Goal: Use online tool/utility

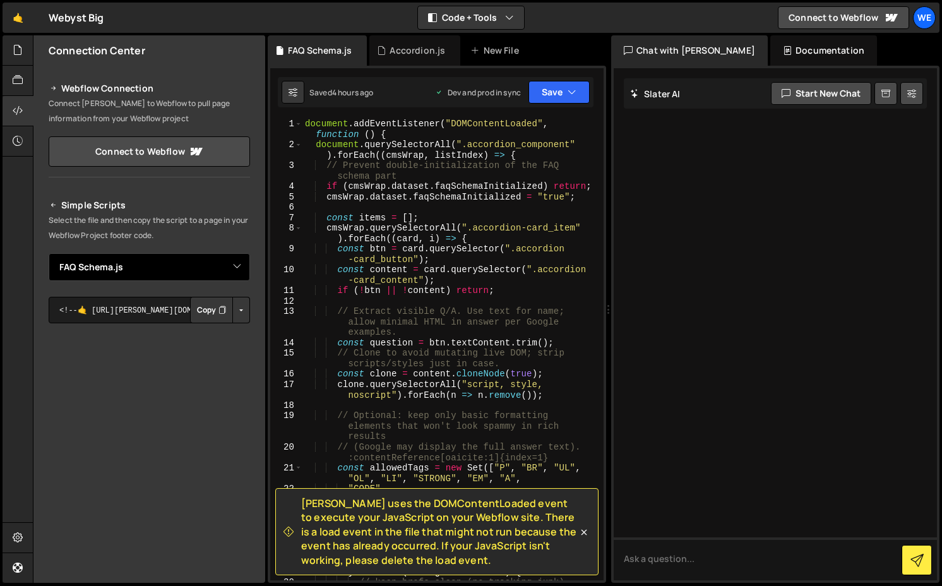
click at [112, 262] on select "Select File Accordion.js FAQ Schema.js" at bounding box center [149, 267] width 201 height 28
select select "47351"
click at [49, 253] on select "Select File Accordion.js FAQ Schema.js" at bounding box center [149, 267] width 201 height 28
click at [370, 187] on div "document . addEventListener ( "DOMContentLoaded" , function ( ) { document . qu…" at bounding box center [450, 370] width 296 height 503
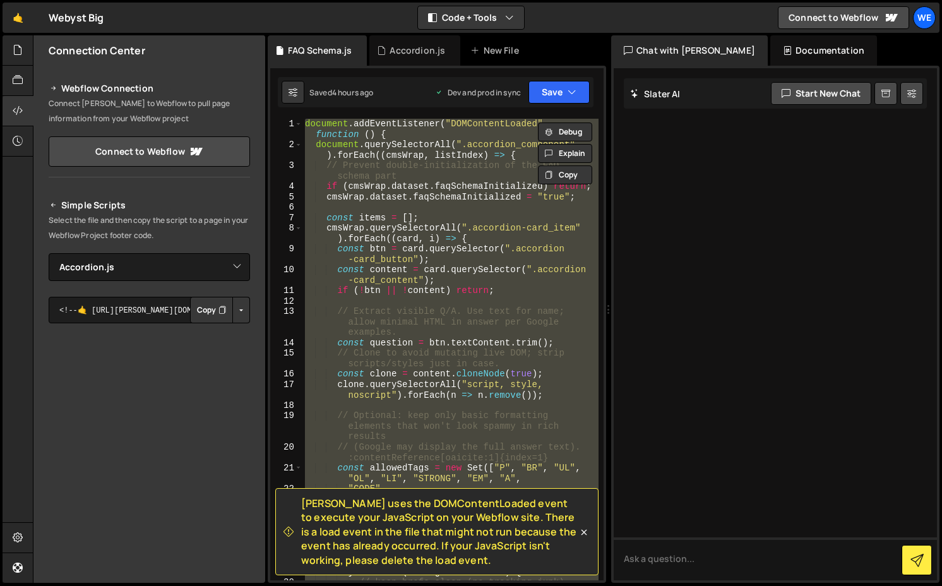
click at [419, 283] on div "document . addEventListener ( "DOMContentLoaded" , function ( ) { document . qu…" at bounding box center [450, 349] width 296 height 461
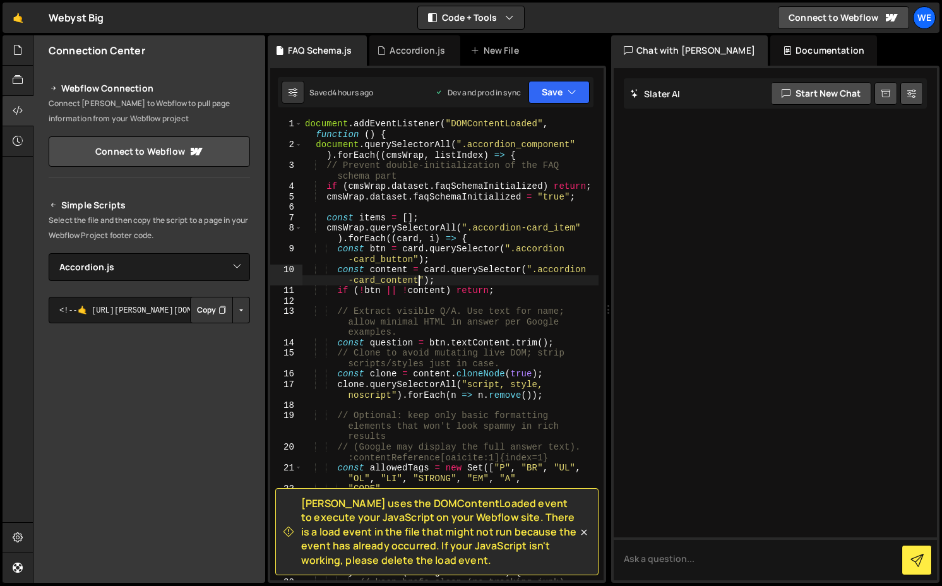
type textarea "});"
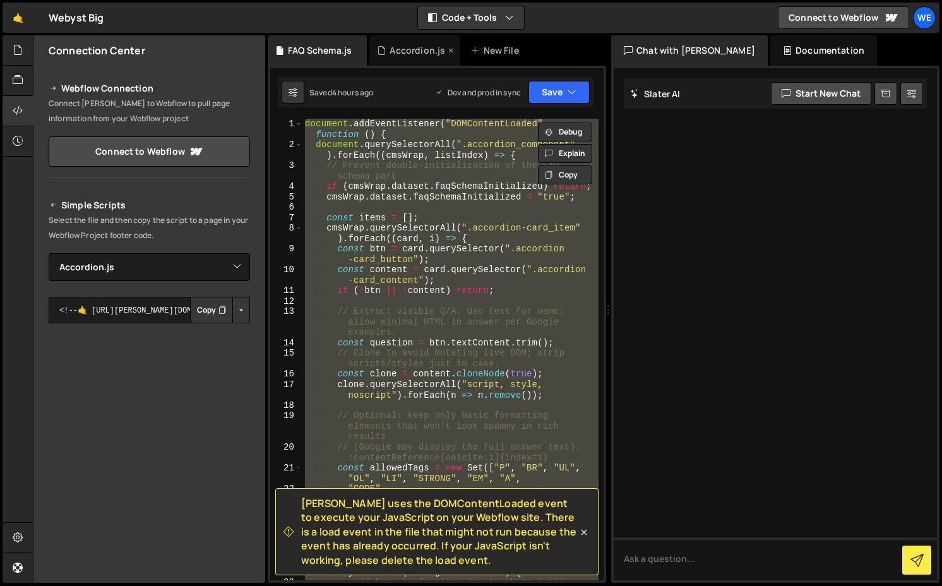
click at [400, 49] on div "Accordion.js" at bounding box center [417, 50] width 56 height 13
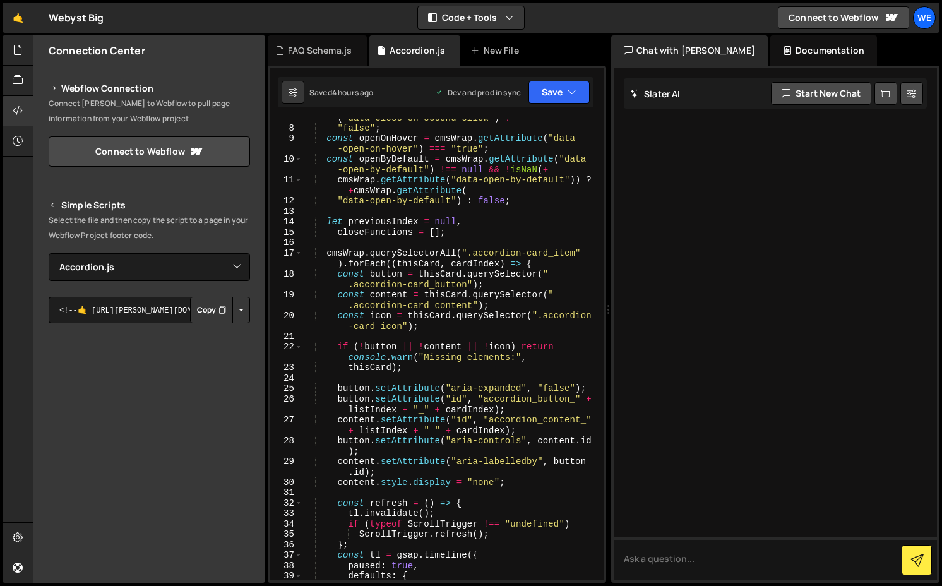
click at [447, 271] on div "const closeOnSecondClick = cmsWrap . getAttribute ( "data-close-on-second-click…" at bounding box center [450, 348] width 296 height 493
type textarea "});"
